Goal: Find specific page/section: Find specific page/section

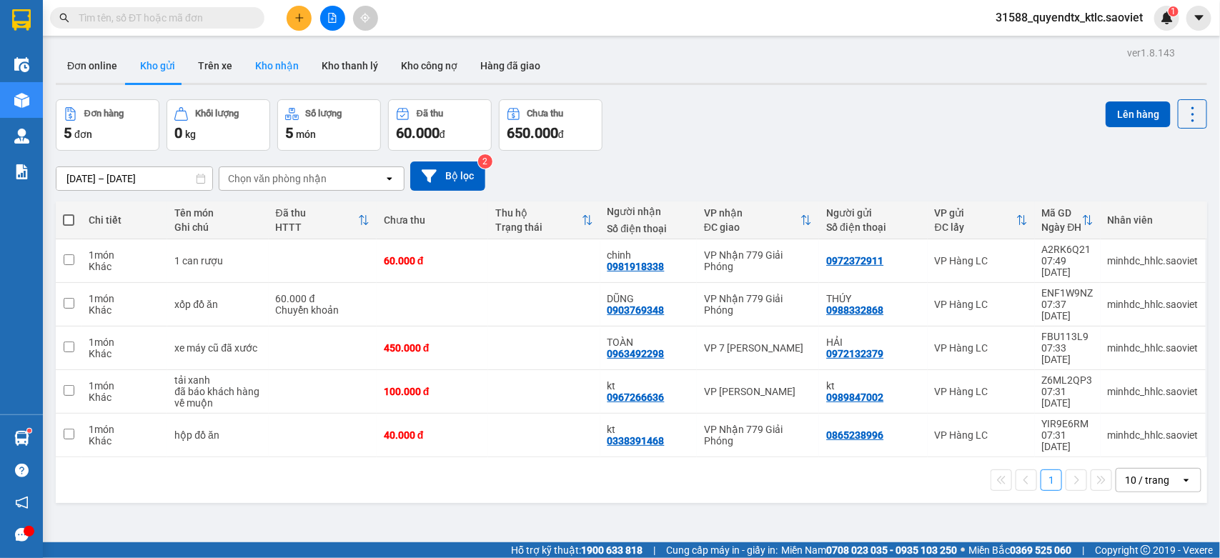
click at [268, 64] on button "Kho nhận" at bounding box center [277, 66] width 66 height 34
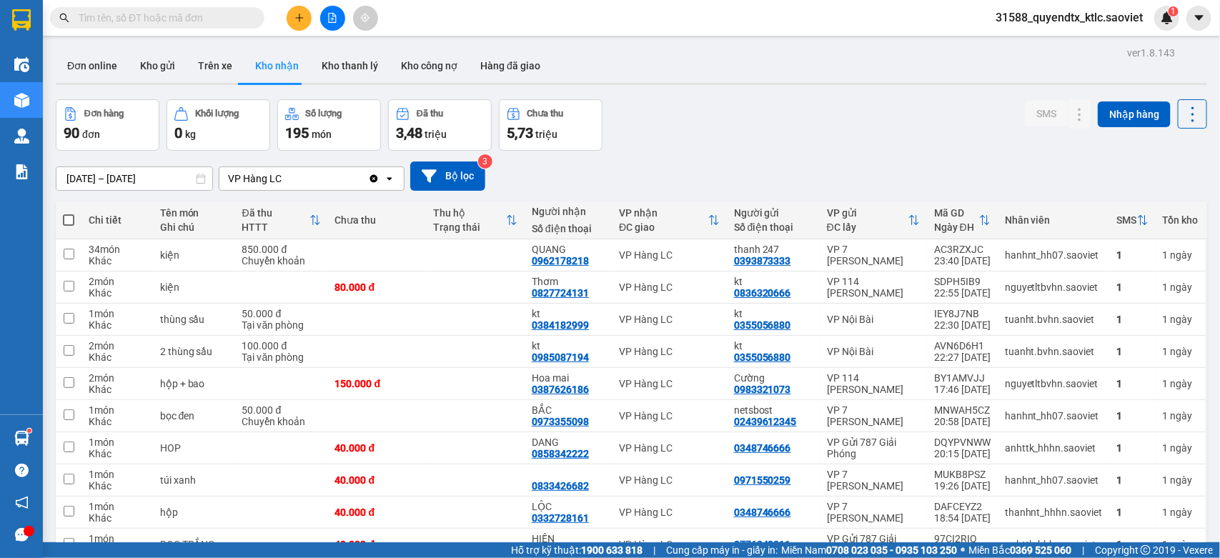
click at [388, 181] on icon "open" at bounding box center [389, 178] width 11 height 11
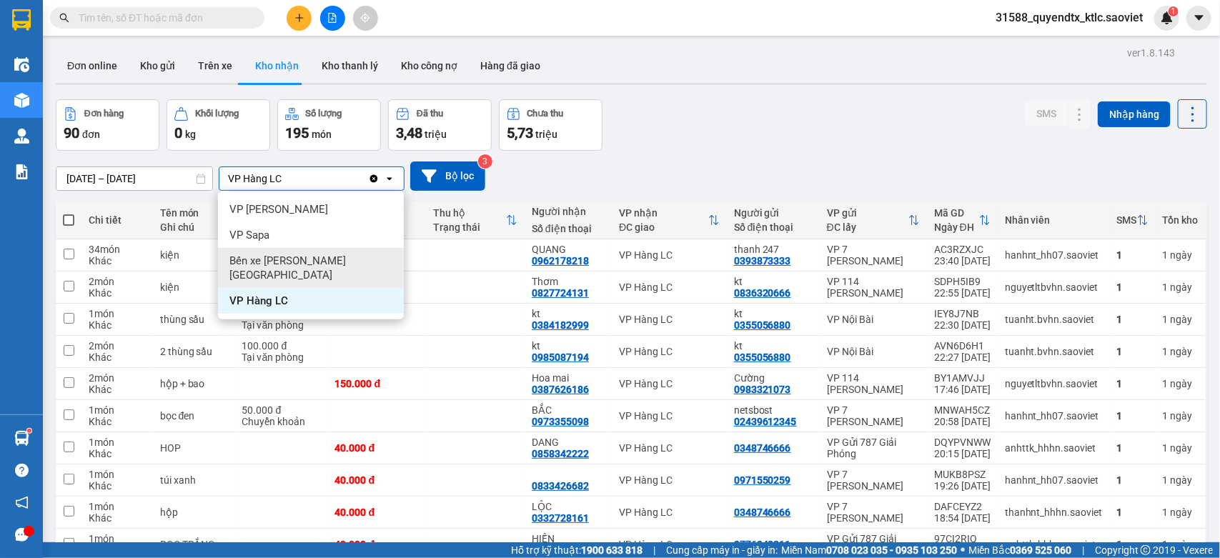
click at [322, 258] on span "Bến xe [PERSON_NAME] [GEOGRAPHIC_DATA]" at bounding box center [313, 268] width 169 height 29
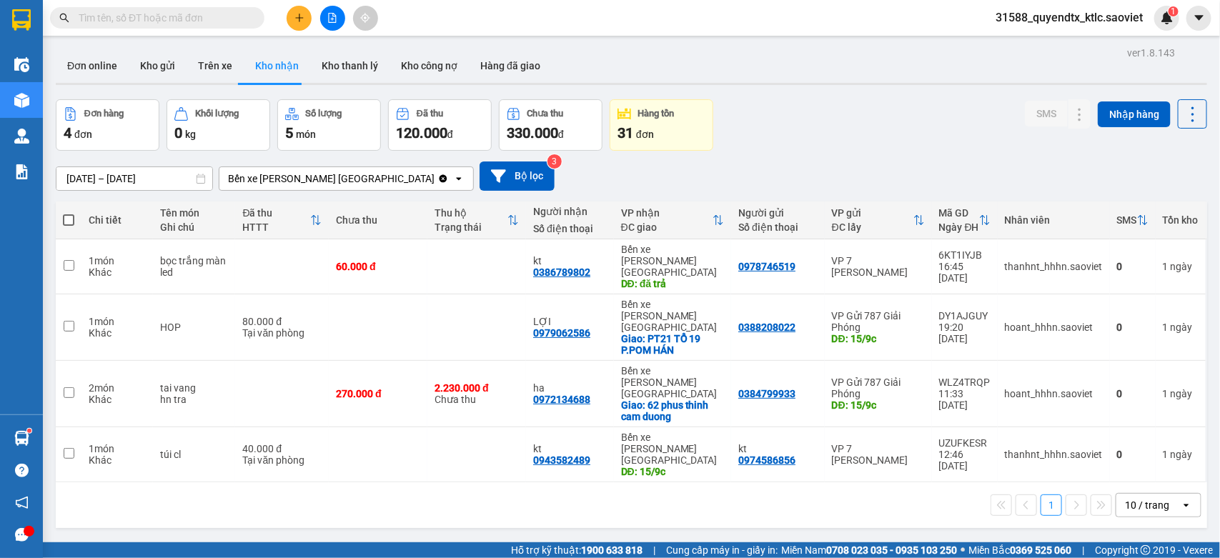
click at [94, 180] on input "[DATE] – [DATE]" at bounding box center [134, 178] width 156 height 23
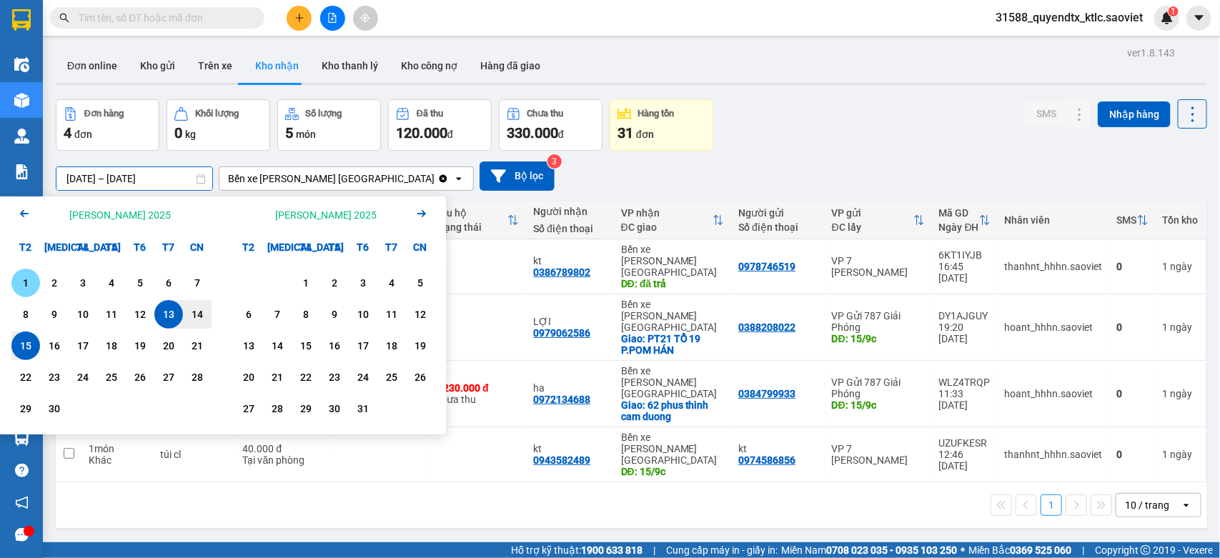
click at [20, 281] on div "1" at bounding box center [26, 282] width 20 height 17
type input "[DATE] – / /"
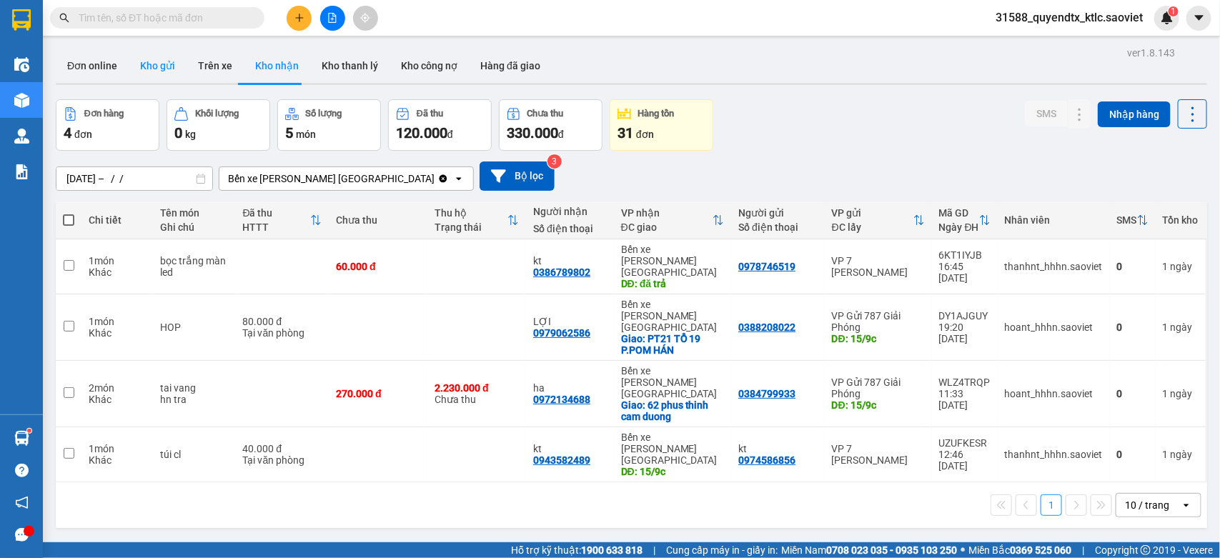
click at [154, 64] on button "Kho gửi" at bounding box center [158, 66] width 58 height 34
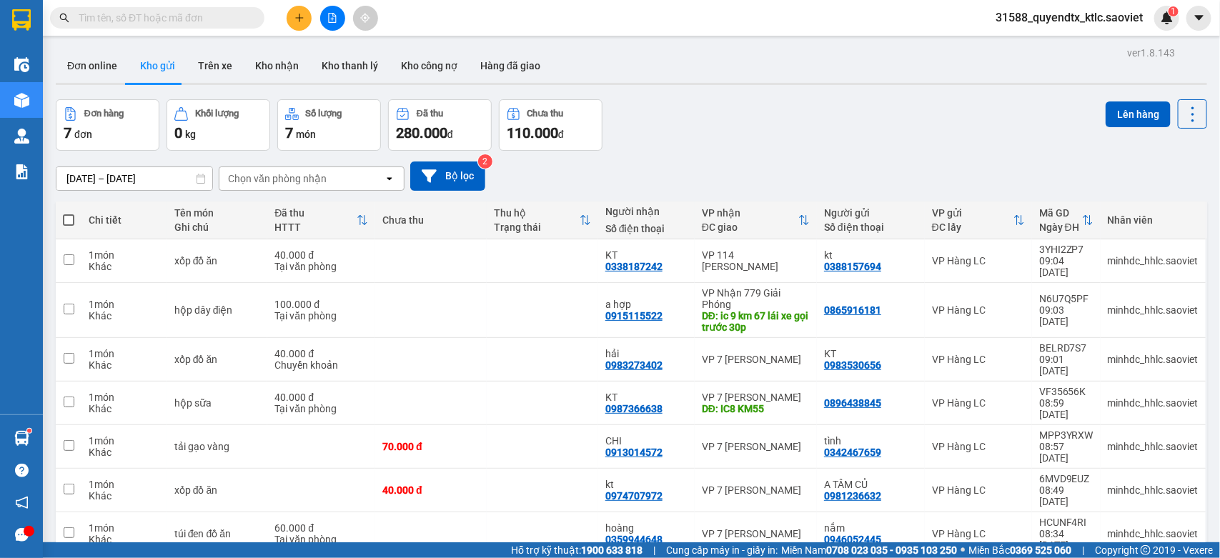
click at [352, 183] on div "Chọn văn phòng nhận" at bounding box center [301, 178] width 164 height 23
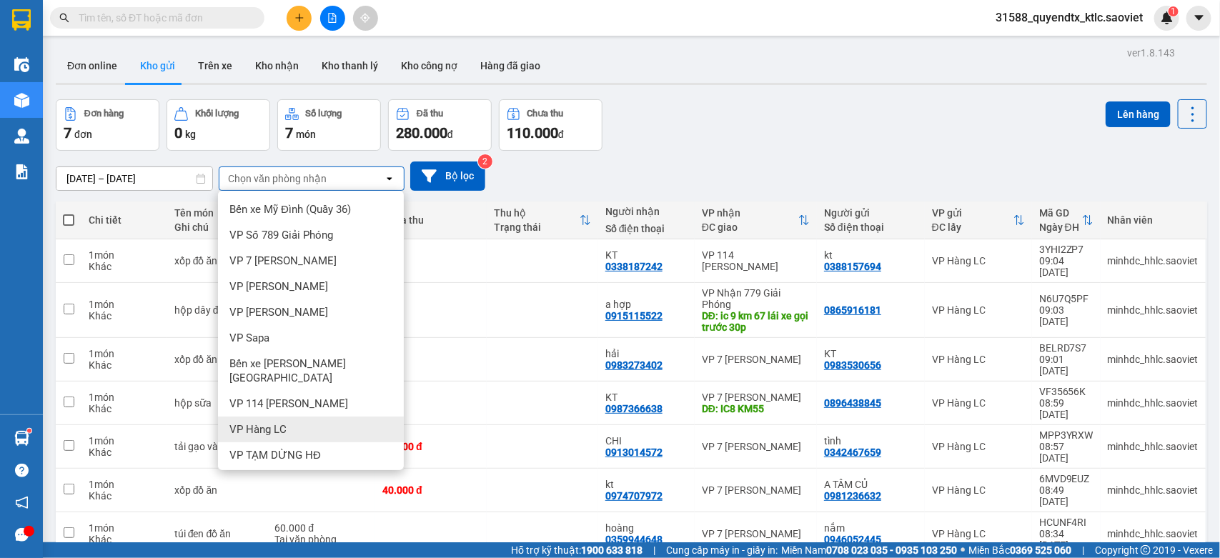
click at [281, 422] on span "VP Hàng LC" at bounding box center [257, 429] width 57 height 14
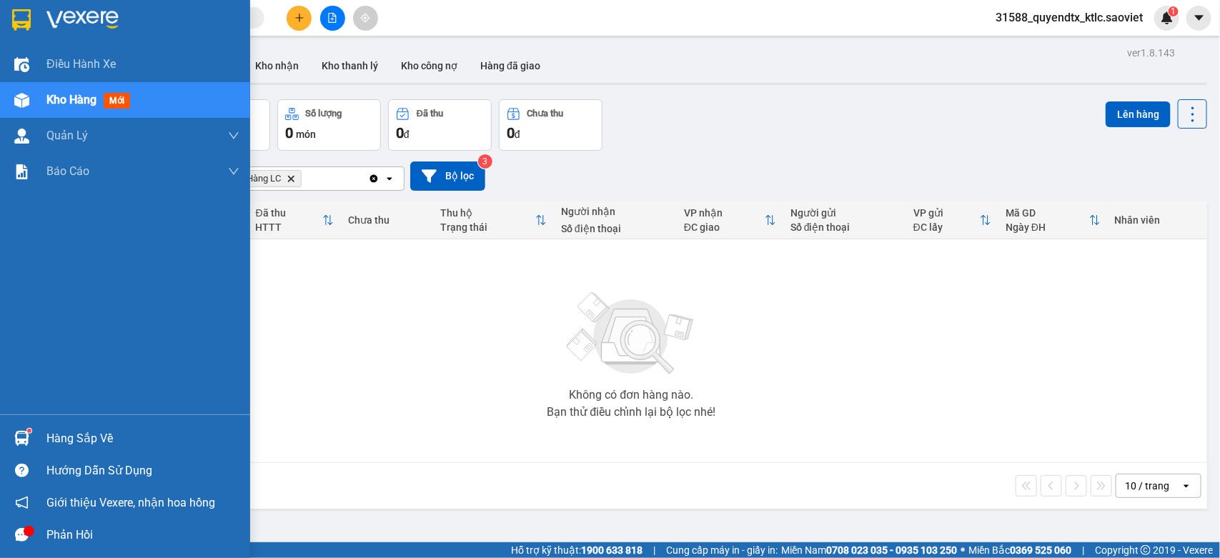
click at [19, 95] on img at bounding box center [21, 100] width 15 height 15
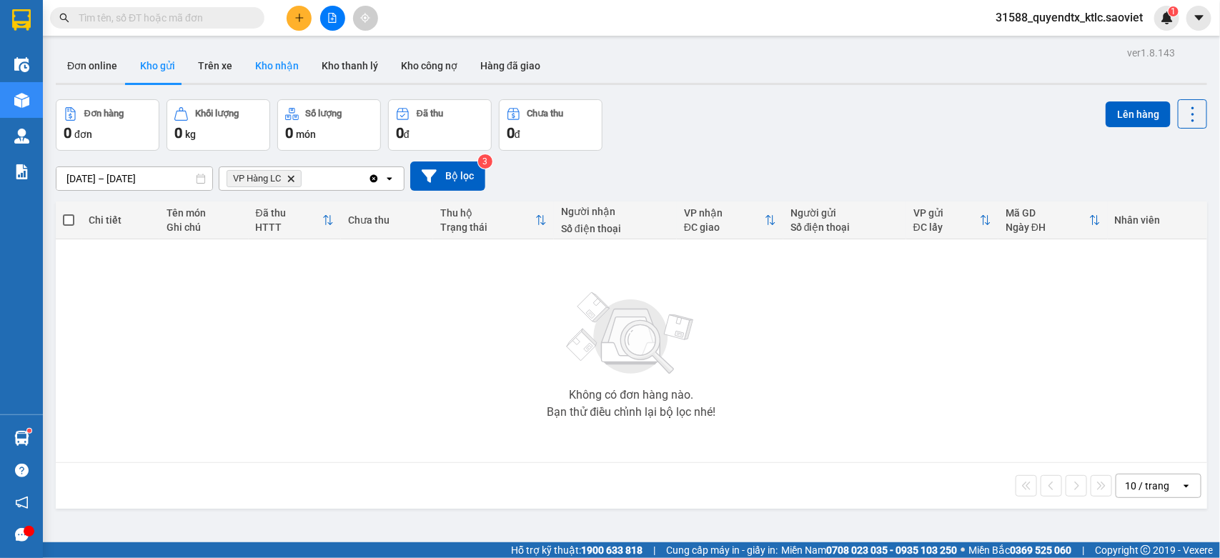
click at [258, 65] on button "Kho nhận" at bounding box center [277, 66] width 66 height 34
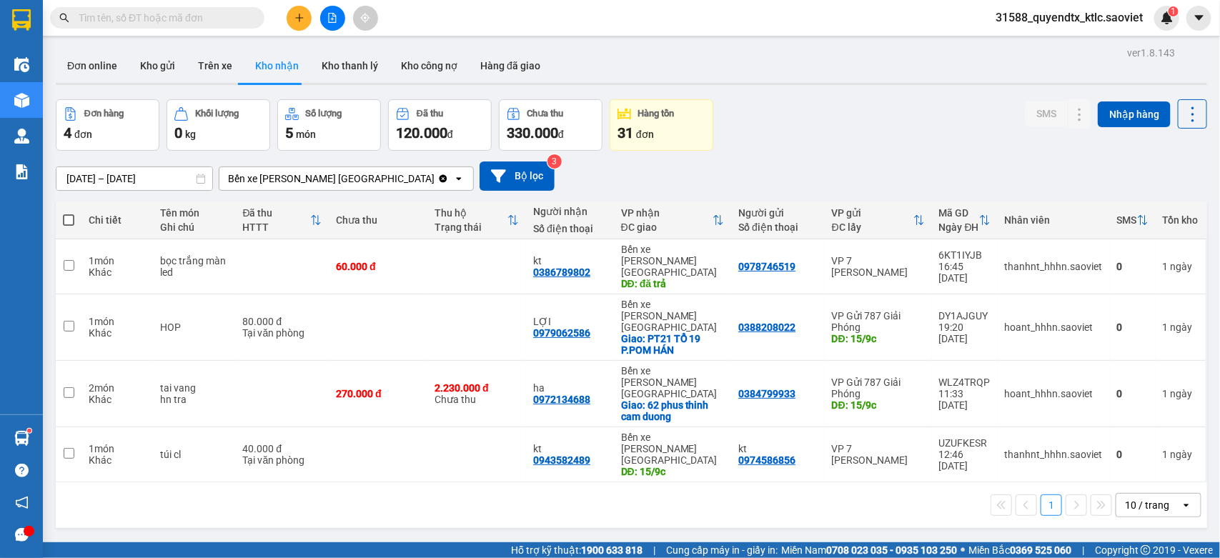
click at [291, 177] on div "Bến xe [PERSON_NAME] [GEOGRAPHIC_DATA]" at bounding box center [331, 178] width 207 height 14
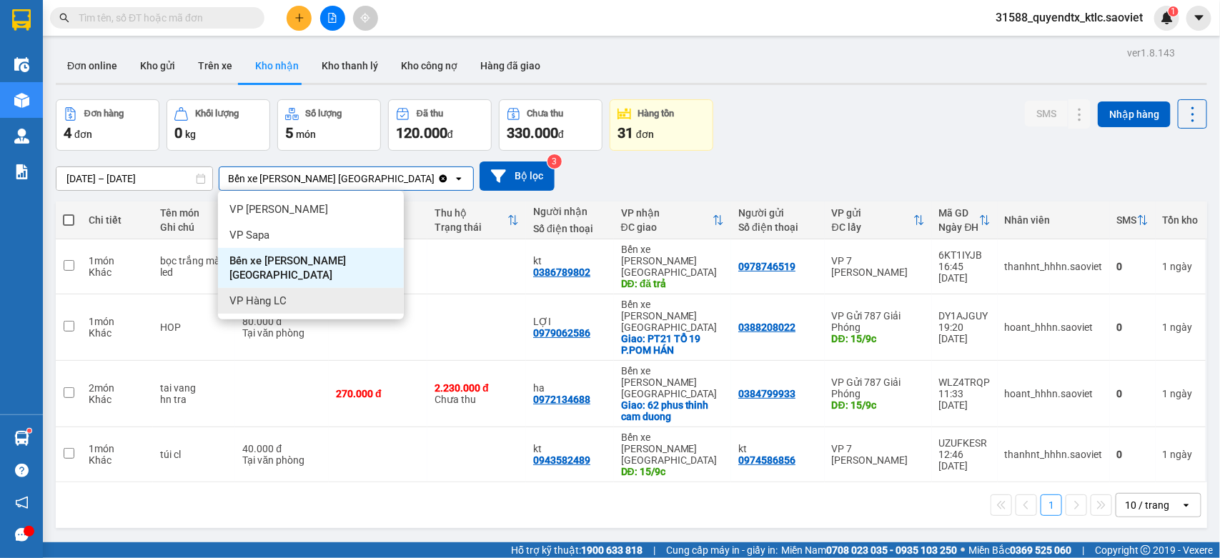
click at [276, 294] on span "VP Hàng LC" at bounding box center [257, 301] width 57 height 14
